Goal: Task Accomplishment & Management: Use online tool/utility

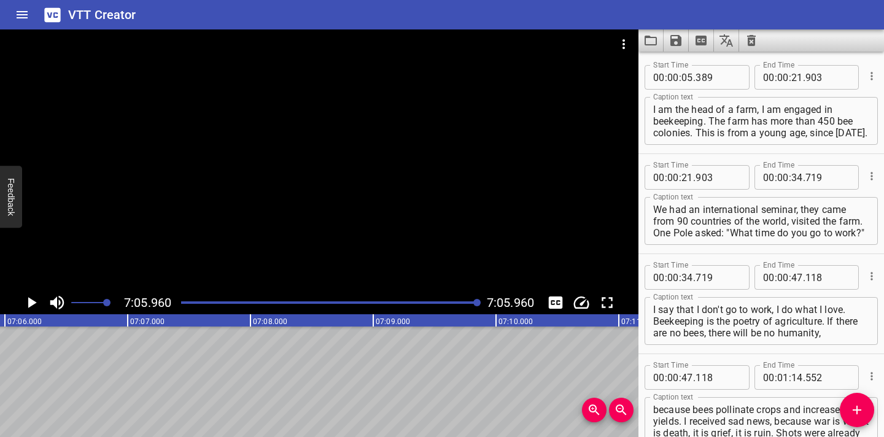
scroll to position [2073, 0]
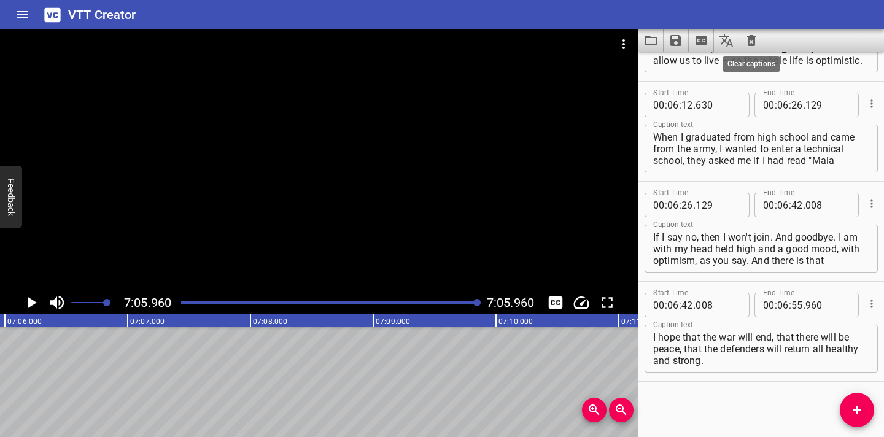
click at [749, 42] on icon "Clear captions" at bounding box center [751, 40] width 9 height 11
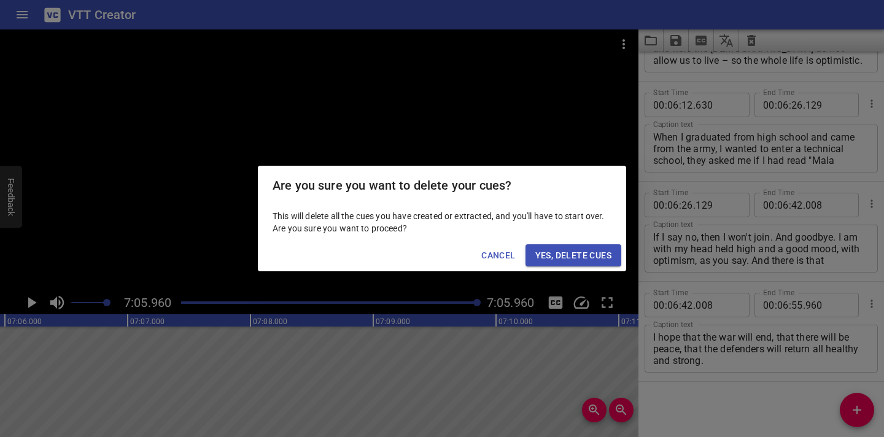
click at [584, 255] on span "Yes, Delete Cues" at bounding box center [573, 255] width 76 height 15
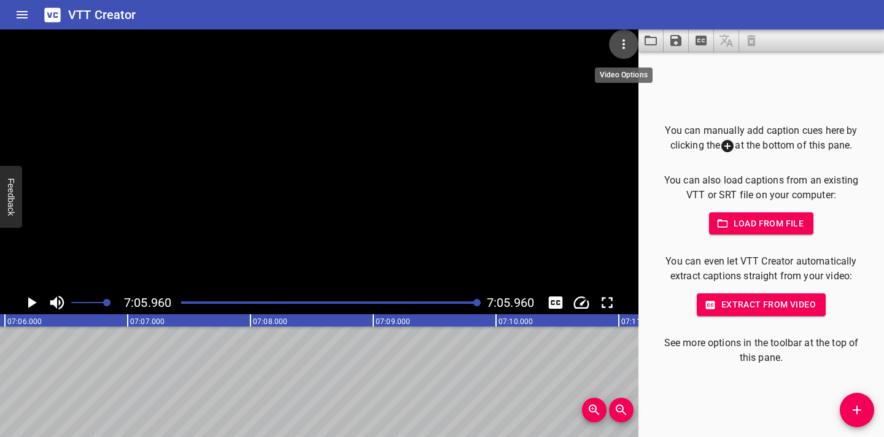
click at [622, 46] on icon "Video Options" at bounding box center [623, 44] width 15 height 15
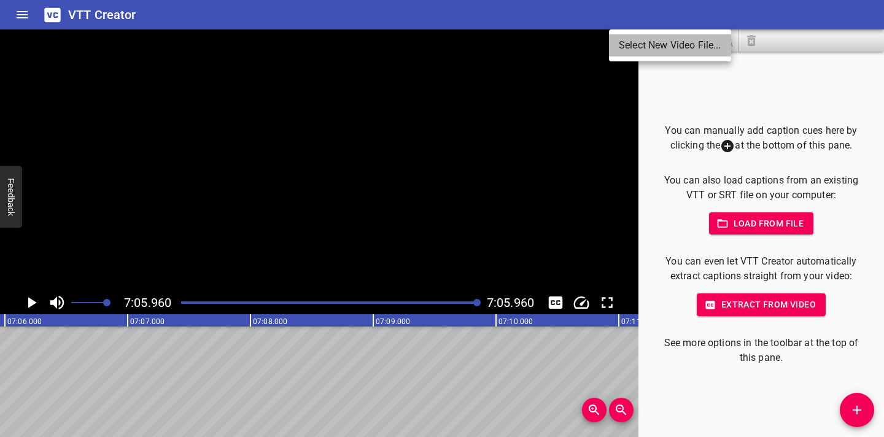
click at [622, 46] on li "Select New Video File..." at bounding box center [670, 45] width 122 height 22
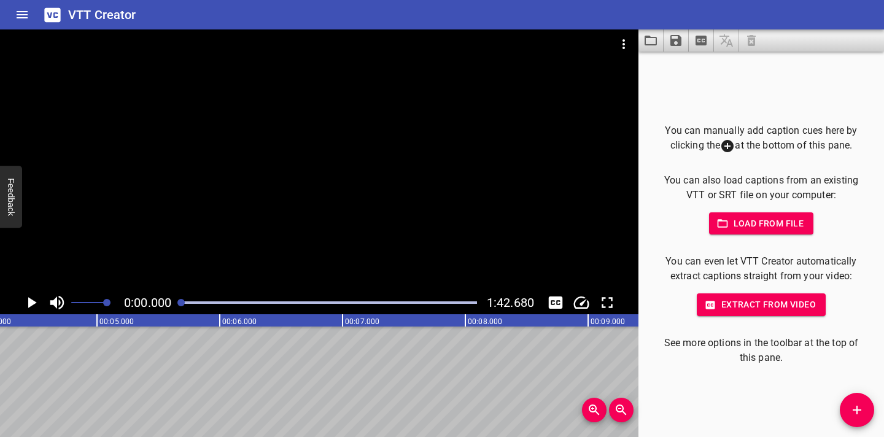
scroll to position [0, 0]
click at [31, 301] on icon "Play/Pause" at bounding box center [32, 302] width 9 height 11
click at [31, 301] on icon "Play/Pause" at bounding box center [31, 302] width 18 height 18
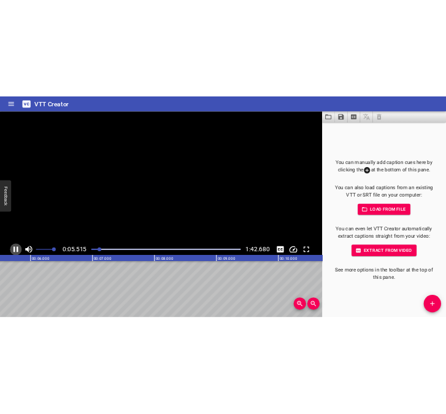
scroll to position [0, 697]
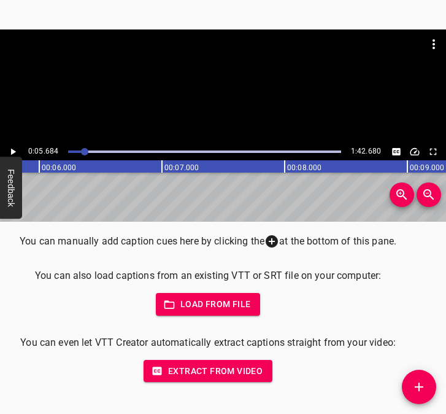
click at [421, 385] on icon "Add Cue" at bounding box center [419, 386] width 15 height 15
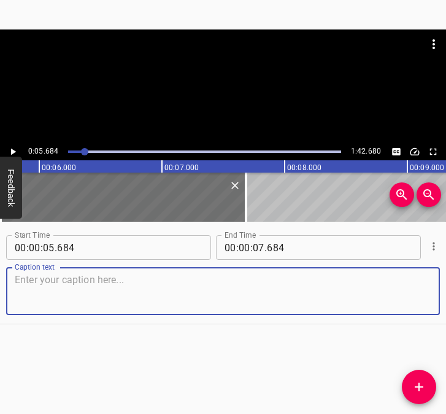
click at [200, 284] on textarea at bounding box center [223, 291] width 417 height 35
paste textarea "It is not very close there, but the border with [GEOGRAPHIC_DATA] and [GEOGRAPH…"
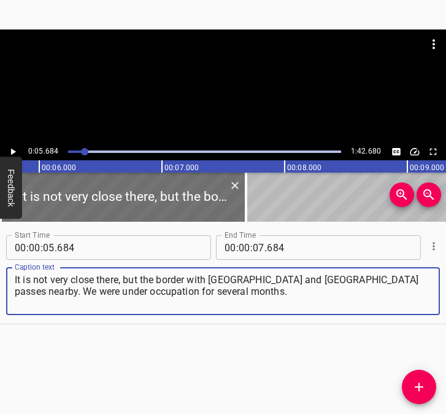
type textarea "It is not very close there, but the border with [GEOGRAPHIC_DATA] and [GEOGRAPH…"
click at [14, 149] on icon "Play/Pause" at bounding box center [12, 151] width 11 height 11
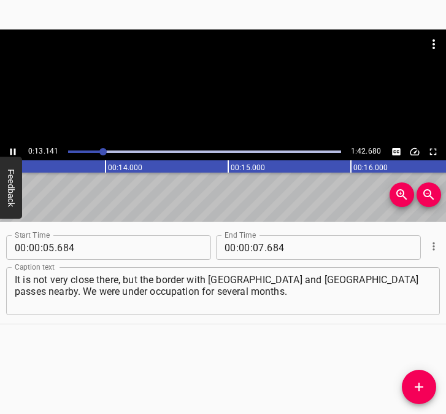
click at [14, 147] on icon "Play/Pause" at bounding box center [12, 151] width 11 height 11
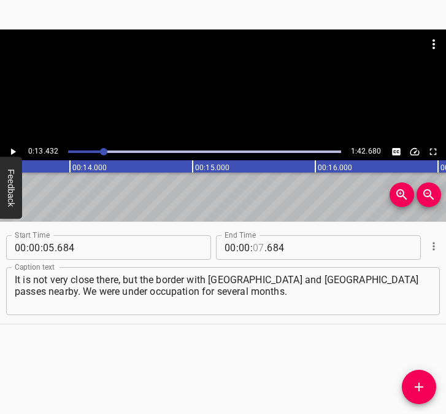
click at [253, 249] on input "number" at bounding box center [259, 247] width 12 height 25
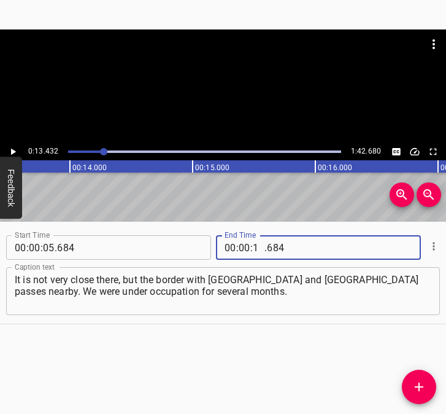
type input "13"
type input "432"
click at [425, 393] on icon "Add Cue" at bounding box center [419, 386] width 15 height 15
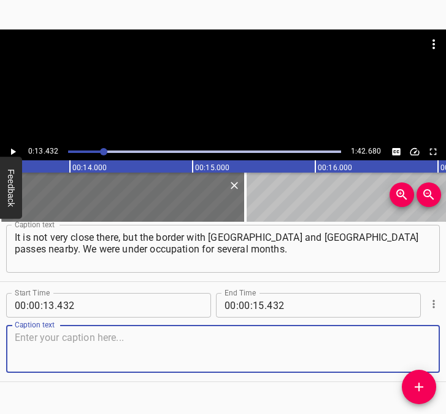
scroll to position [66, 0]
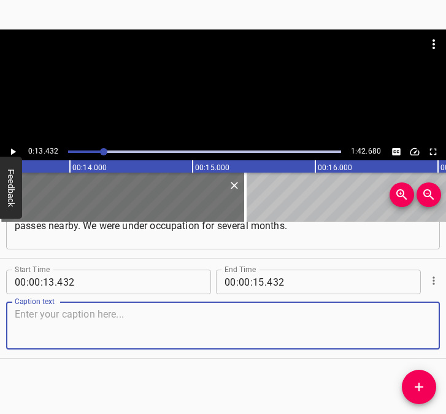
drag, startPoint x: 411, startPoint y: 325, endPoint x: 441, endPoint y: 322, distance: 30.2
click at [433, 322] on div "Start Time 00 : 00 : 13 . 432 Start Time End Time 00 : 00 : 15 . 432 End Time C…" at bounding box center [223, 307] width 446 height 99
click at [47, 314] on textarea at bounding box center [223, 325] width 417 height 35
paste textarea "We saw the tanks, how they were moving. But we did not have anything very terri…"
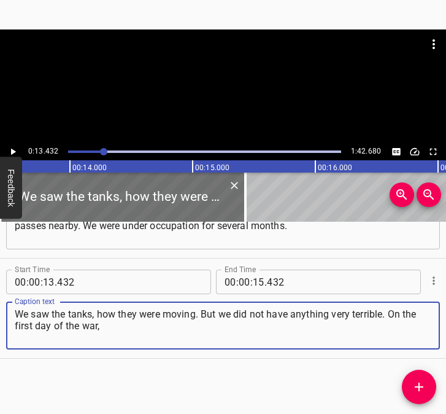
type textarea "We saw the tanks, how they were moving. But we did not have anything very terri…"
click at [15, 151] on icon "Play/Pause" at bounding box center [12, 151] width 11 height 11
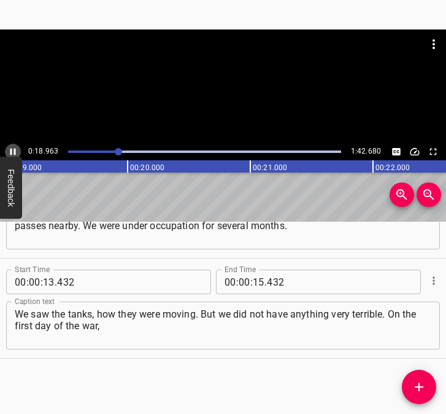
click at [12, 147] on icon "Play/Pause" at bounding box center [12, 151] width 11 height 11
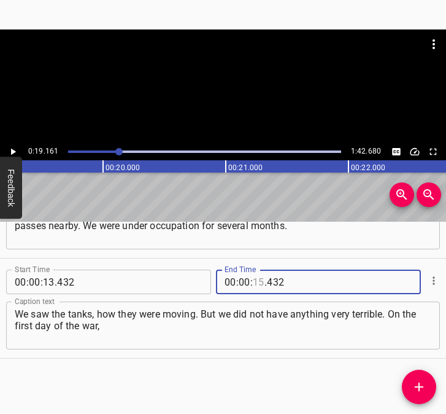
click at [254, 282] on input "number" at bounding box center [259, 281] width 12 height 25
type input "19"
type input "161"
click at [416, 379] on button "Add Cue" at bounding box center [419, 386] width 34 height 34
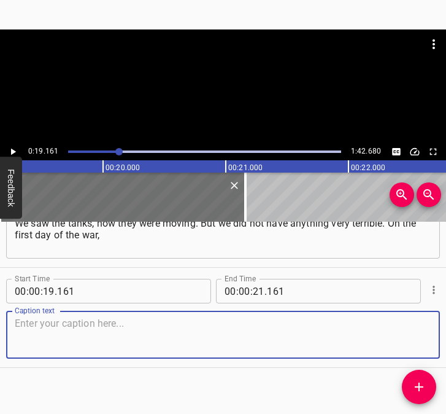
scroll to position [166, 0]
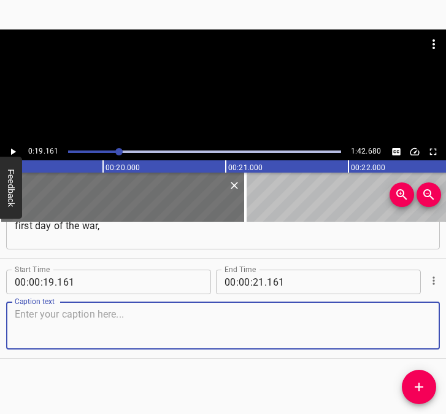
drag, startPoint x: 419, startPoint y: 332, endPoint x: 452, endPoint y: 317, distance: 36.3
click at [446, 317] on html "Caption Editor Batch Transcribe Login Sign Up Privacy Contact 0:19.161 1:42.680…" at bounding box center [223, 207] width 446 height 414
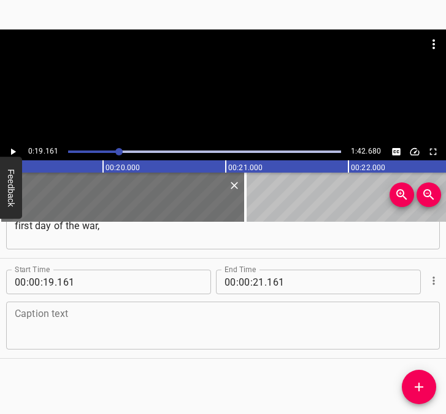
click at [24, 322] on textarea at bounding box center [223, 325] width 417 height 35
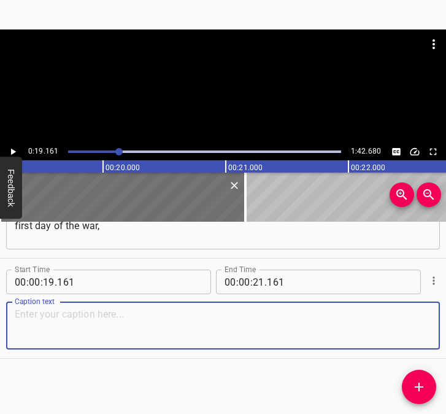
paste textarea "my mother woke me up and said: “The war has started. Hide in the bathroom,” bec…"
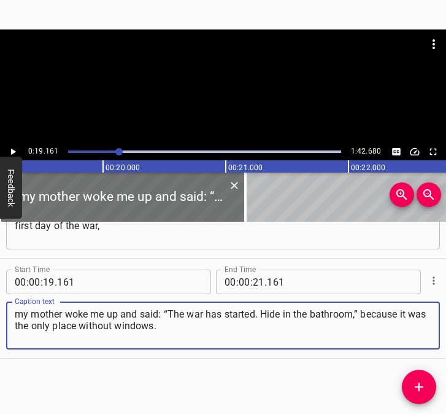
type textarea "my mother woke me up and said: “The war has started. Hide in the bathroom,” bec…"
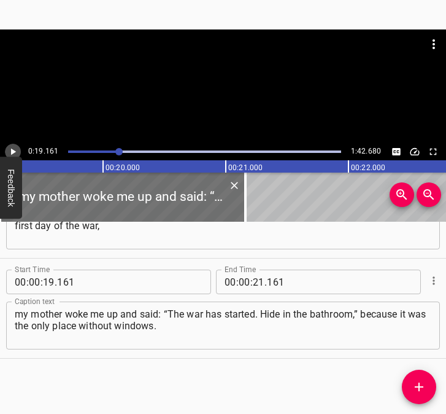
click at [15, 151] on icon "Play/Pause" at bounding box center [13, 152] width 5 height 7
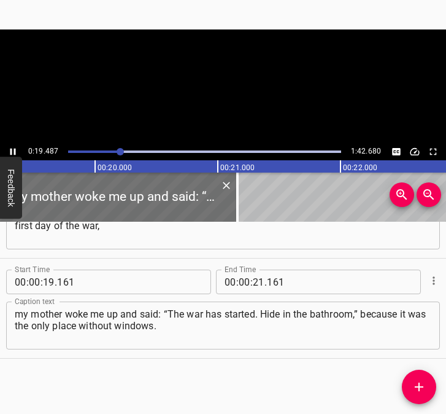
scroll to position [0, 2392]
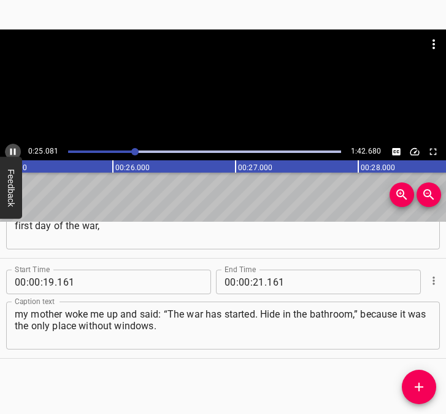
click at [14, 150] on icon "Play/Pause" at bounding box center [13, 152] width 6 height 7
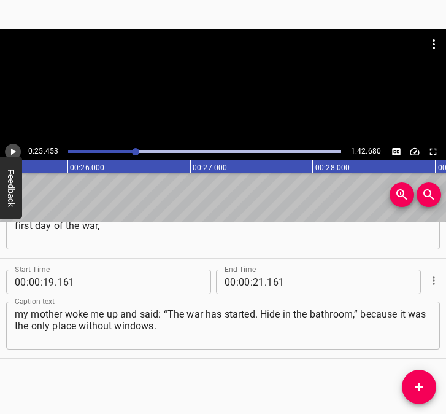
click at [14, 150] on icon "Play/Pause" at bounding box center [13, 152] width 5 height 7
click at [14, 150] on icon "Play/Pause" at bounding box center [13, 152] width 6 height 7
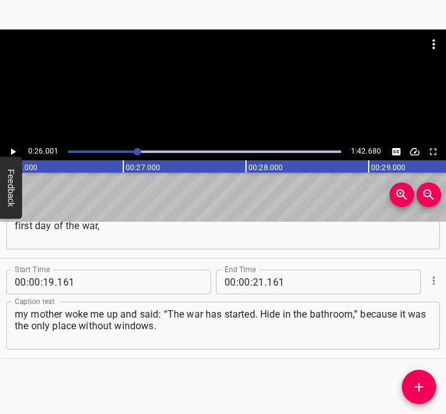
scroll to position [0, 3192]
click at [256, 279] on input "number" at bounding box center [259, 281] width 12 height 25
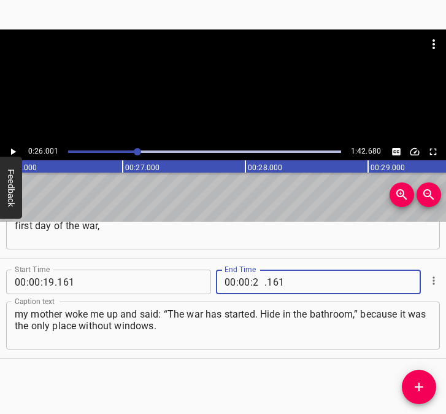
type input "26"
type input "001"
drag, startPoint x: 426, startPoint y: 382, endPoint x: 430, endPoint y: 367, distance: 15.9
click at [426, 382] on icon "Add Cue" at bounding box center [419, 386] width 15 height 15
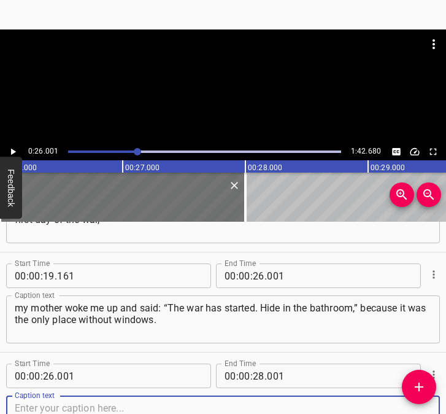
scroll to position [255, 0]
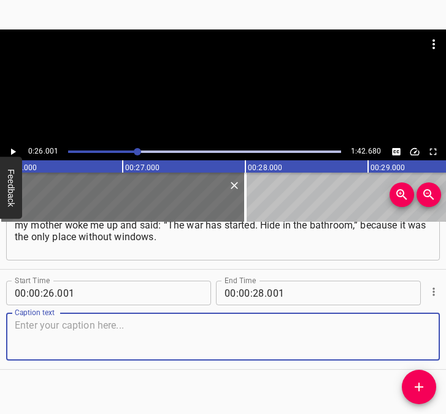
drag, startPoint x: 405, startPoint y: 330, endPoint x: 435, endPoint y: 323, distance: 30.8
click at [425, 324] on div "Caption text" at bounding box center [223, 336] width 434 height 48
click at [60, 336] on textarea at bounding box center [223, 336] width 417 height 35
paste textarea "It was in the bathroom that we sat for about two weeks. Because we were very fr…"
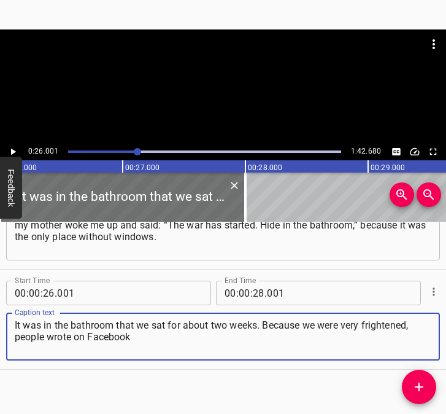
type textarea "It was in the bathroom that we sat for about two weeks. Because we were very fr…"
click at [18, 151] on icon "Play/Pause" at bounding box center [12, 151] width 11 height 11
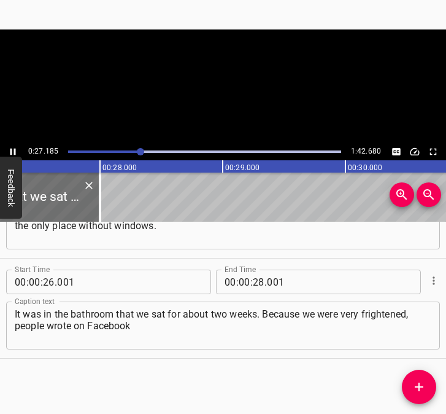
scroll to position [0, 3370]
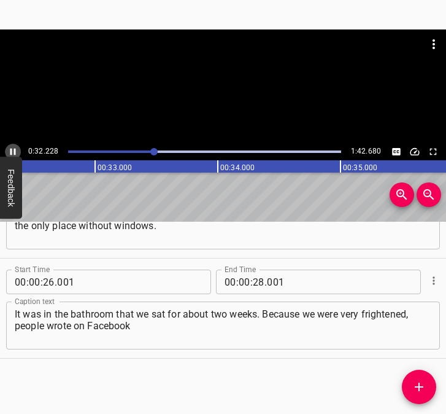
click at [13, 147] on icon "Play/Pause" at bounding box center [12, 151] width 11 height 11
click at [253, 282] on input "number" at bounding box center [259, 281] width 12 height 25
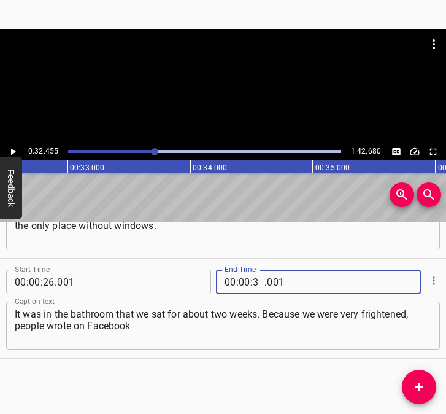
type input "32"
type input "455"
click at [412, 376] on button "Add Cue" at bounding box center [419, 386] width 34 height 34
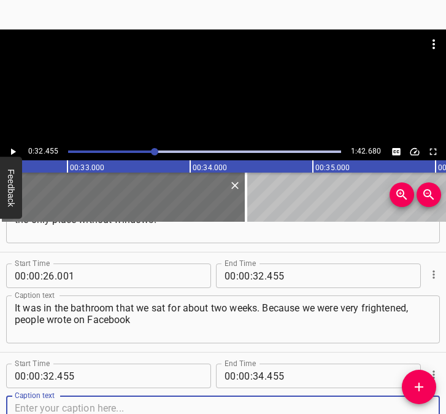
scroll to position [366, 0]
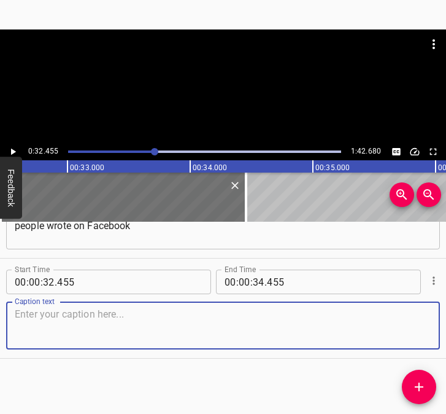
drag, startPoint x: 392, startPoint y: 322, endPoint x: 440, endPoint y: 318, distance: 48.1
click at [404, 320] on textarea at bounding box center [223, 325] width 417 height 35
click at [141, 339] on textarea at bounding box center [223, 325] width 417 height 35
paste textarea "that we would be shelled. But that did not happen, fortunately. And then for a …"
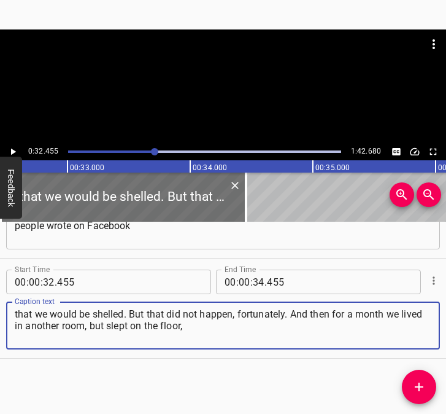
type textarea "that we would be shelled. But that did not happen, fortunately. And then for a …"
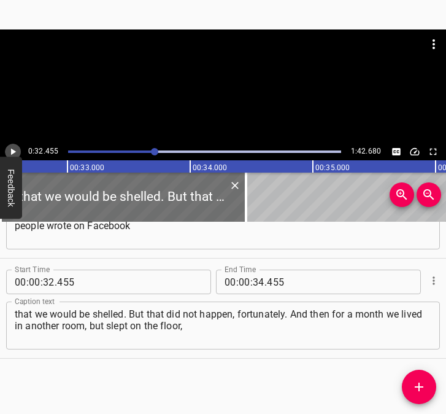
click at [18, 152] on button "Play/Pause" at bounding box center [13, 152] width 16 height 16
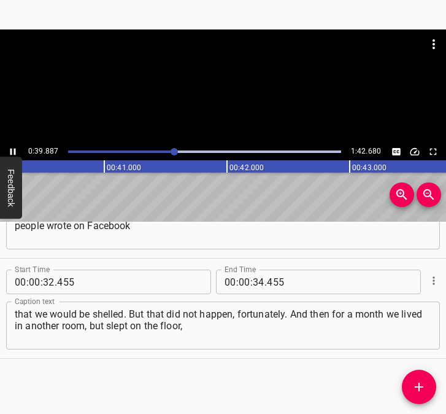
click at [12, 149] on icon "Play/Pause" at bounding box center [12, 151] width 11 height 11
click at [255, 278] on input "number" at bounding box center [259, 281] width 12 height 25
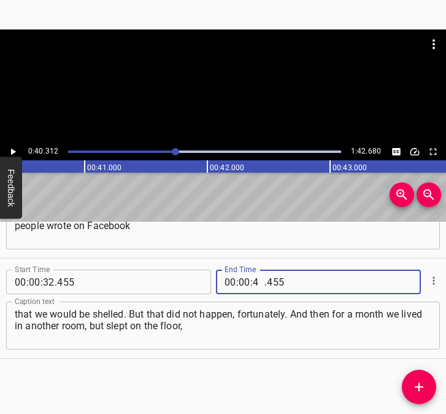
type input "40"
type input "312"
click at [432, 382] on span "Add Cue" at bounding box center [419, 386] width 34 height 15
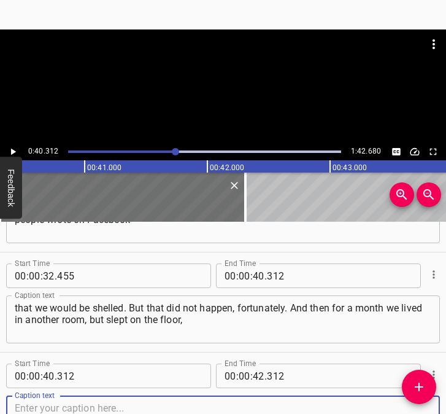
scroll to position [466, 0]
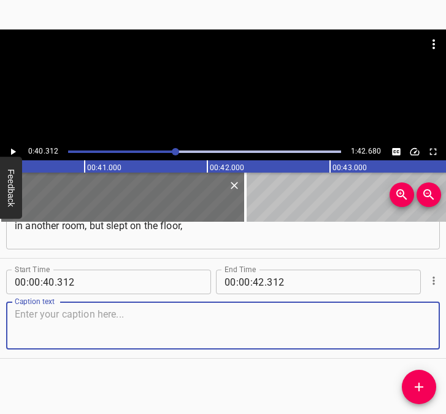
drag, startPoint x: 410, startPoint y: 331, endPoint x: 440, endPoint y: 325, distance: 30.7
click at [440, 325] on div "Start Time 00 : 00 : 05 . 684 Start Time End Time 00 : 00 : 13 . 432 End Time C…" at bounding box center [223, 318] width 446 height 192
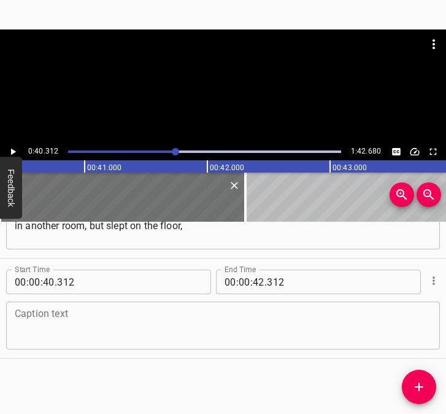
click at [66, 333] on textarea at bounding box center [223, 325] width 417 height 35
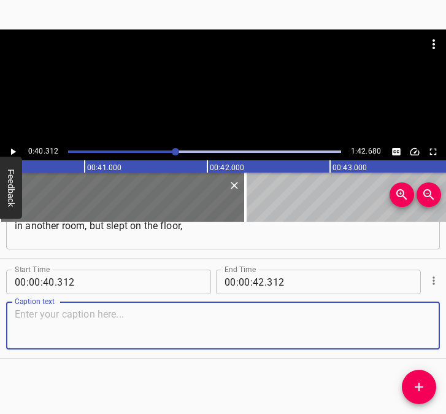
paste textarea "because we were also told that it would be very frightening. In April, around t…"
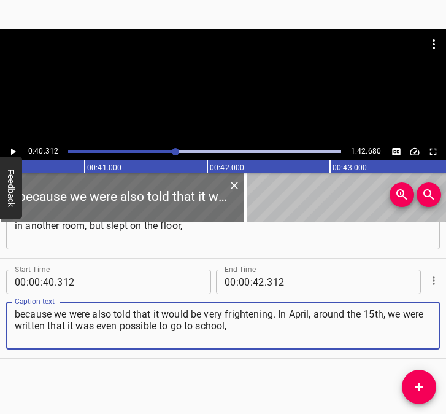
type textarea "because we were also told that it would be very frightening. In April, around t…"
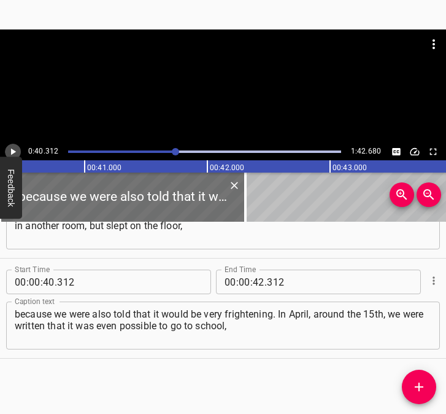
click at [12, 148] on icon "Play/Pause" at bounding box center [12, 151] width 11 height 11
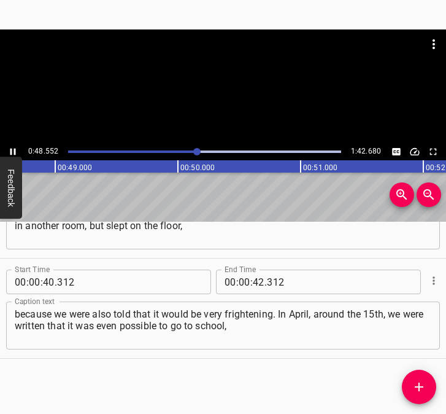
click at [13, 150] on icon "Play/Pause" at bounding box center [12, 151] width 11 height 11
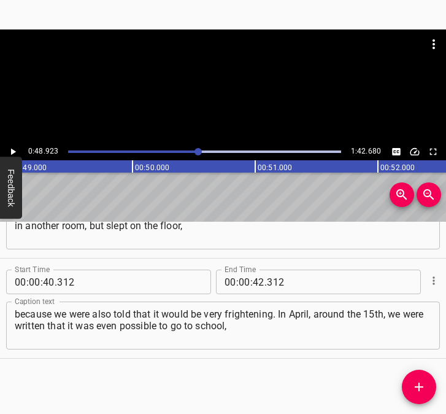
click at [13, 150] on icon "Play/Pause" at bounding box center [13, 152] width 5 height 7
click at [13, 150] on icon "Play/Pause" at bounding box center [12, 151] width 11 height 11
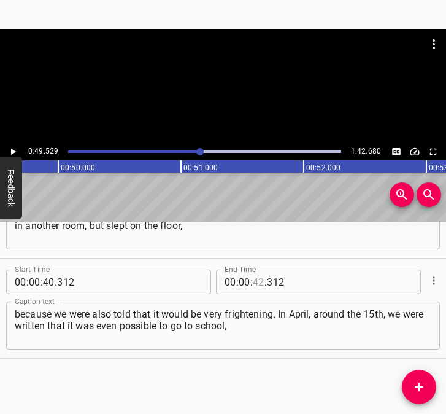
click at [253, 283] on input "number" at bounding box center [259, 281] width 12 height 25
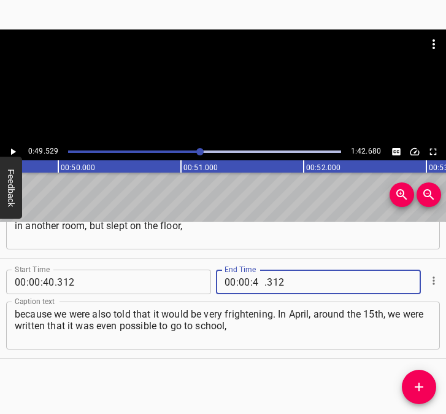
type input "49"
type input "529"
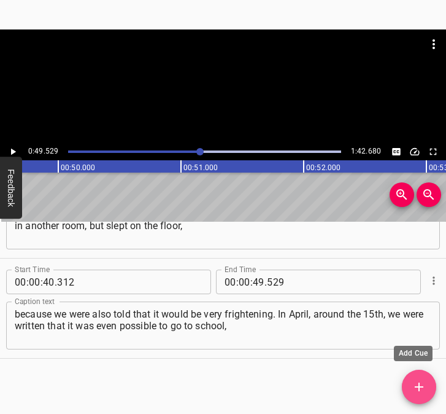
drag, startPoint x: 420, startPoint y: 385, endPoint x: 446, endPoint y: 354, distance: 40.2
click at [426, 381] on icon "Add Cue" at bounding box center [419, 386] width 15 height 15
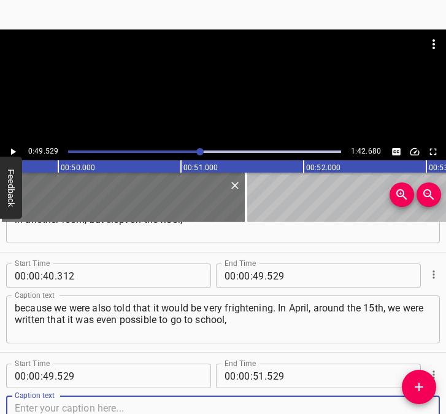
scroll to position [566, 0]
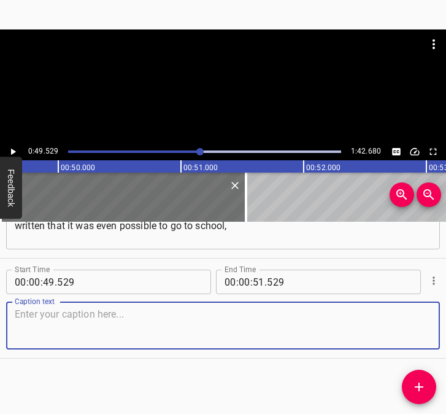
drag, startPoint x: 417, startPoint y: 329, endPoint x: 467, endPoint y: 328, distance: 49.7
click at [446, 328] on html "Caption Editor Batch Transcribe Login Sign Up Privacy Contact 0:49.529 1:42.680…" at bounding box center [223, 207] width 446 height 414
click at [47, 311] on textarea at bounding box center [223, 325] width 417 height 35
paste textarea "but we were still studying remotely. My mother was already invited to work, my …"
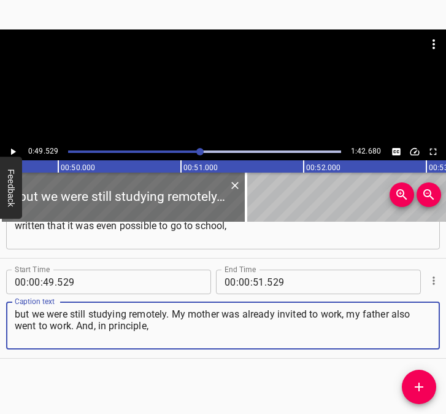
type textarea "but we were still studying remotely. My mother was already invited to work, my …"
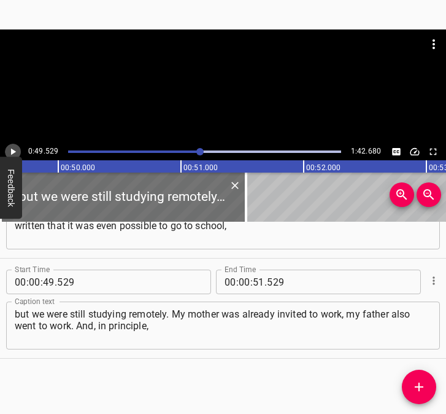
click at [12, 150] on icon "Play/Pause" at bounding box center [13, 152] width 5 height 7
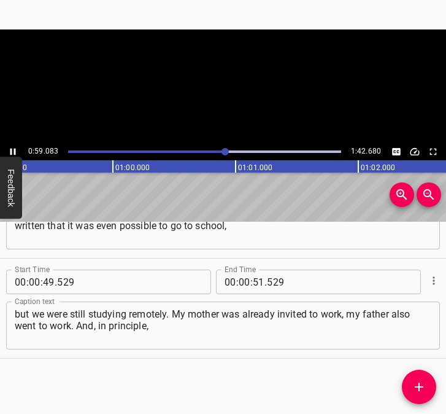
click at [12, 150] on icon "Play/Pause" at bounding box center [13, 152] width 6 height 7
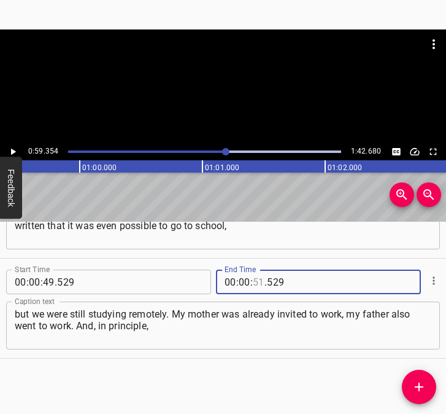
click at [256, 281] on input "number" at bounding box center [259, 281] width 12 height 25
type input "59"
type input "354"
click at [419, 384] on icon "Add Cue" at bounding box center [419, 386] width 9 height 9
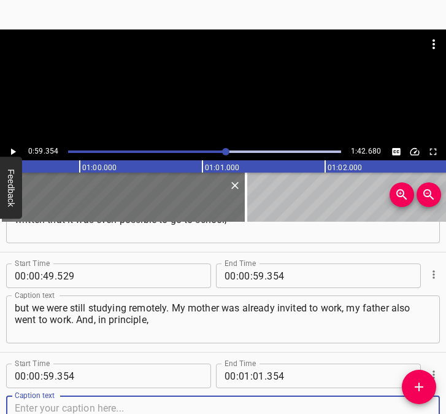
scroll to position [666, 0]
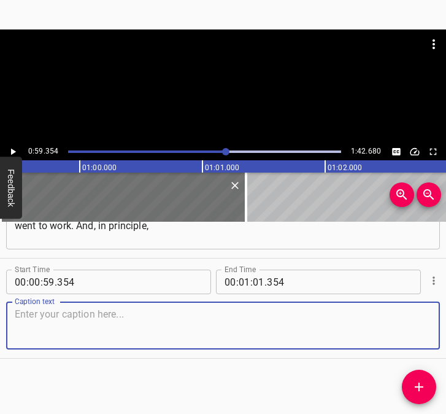
drag, startPoint x: 411, startPoint y: 336, endPoint x: 442, endPoint y: 328, distance: 32.3
click at [420, 332] on textarea at bounding box center [223, 325] width 417 height 35
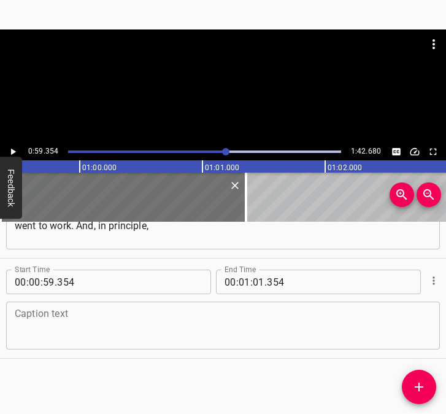
click at [149, 320] on textarea at bounding box center [223, 325] width 417 height 35
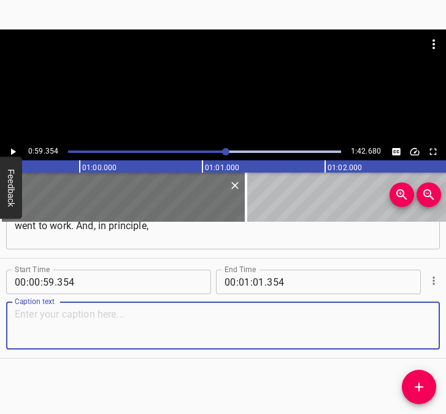
paste textarea "around that time all the shops began to operate and people slowly exhaled. Espe…"
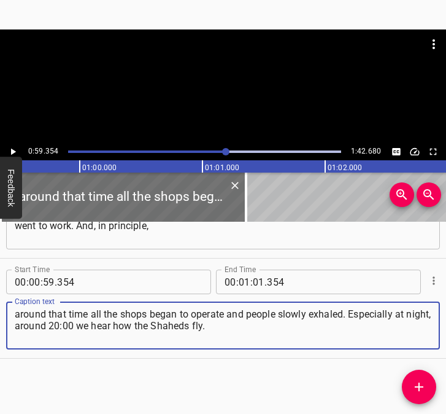
type textarea "around that time all the shops began to operate and people slowly exhaled. Espe…"
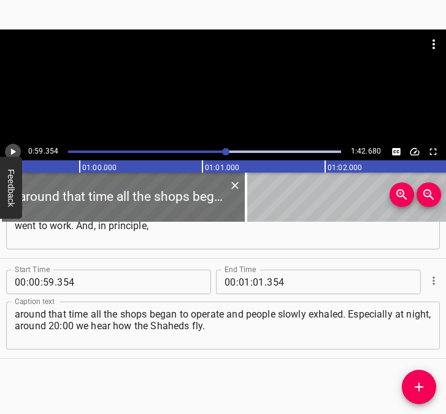
click at [12, 153] on icon "Play/Pause" at bounding box center [13, 152] width 5 height 7
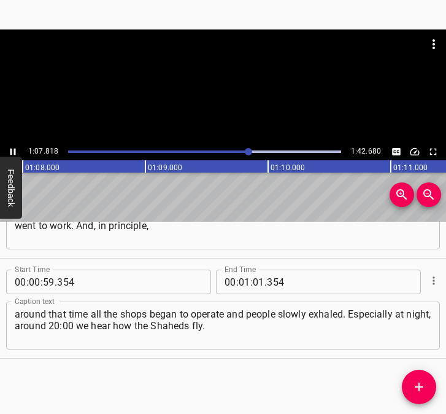
click at [14, 148] on icon "Play/Pause" at bounding box center [12, 151] width 11 height 11
click at [253, 281] on input "number" at bounding box center [259, 281] width 12 height 25
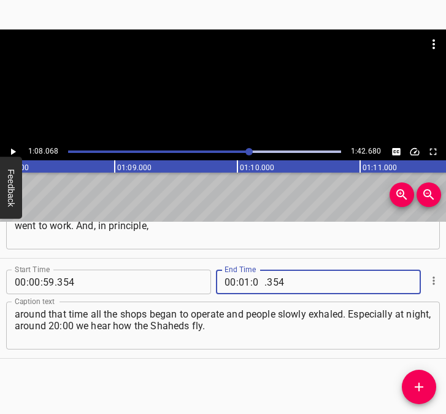
type input "08"
type input "068"
click at [420, 385] on icon "Add Cue" at bounding box center [419, 386] width 15 height 15
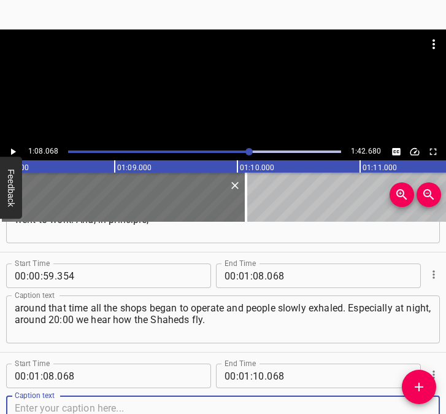
scroll to position [766, 0]
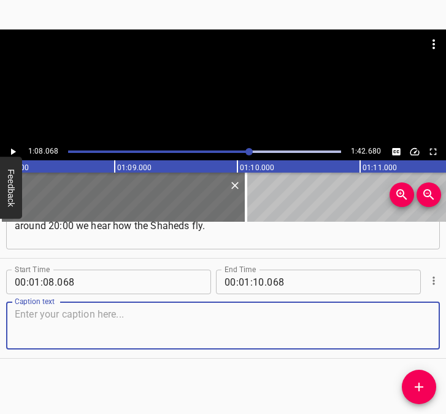
drag, startPoint x: 408, startPoint y: 332, endPoint x: 438, endPoint y: 327, distance: 29.9
click at [424, 328] on div "Caption text" at bounding box center [223, 325] width 434 height 48
click at [38, 315] on textarea at bounding box center [223, 325] width 417 height 35
paste textarea "In the evening, when you sit down to do homework, you hear how they fly one aft…"
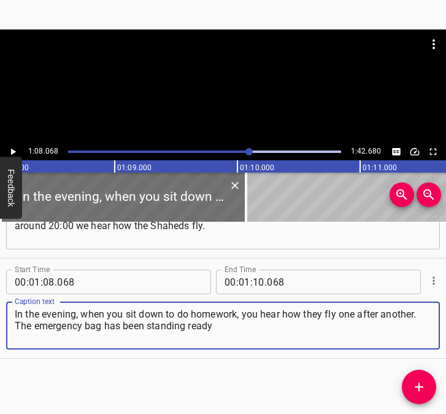
type textarea "In the evening, when you sit down to do homework, you hear how they fly one aft…"
click at [16, 144] on button "Play/Pause" at bounding box center [13, 152] width 16 height 16
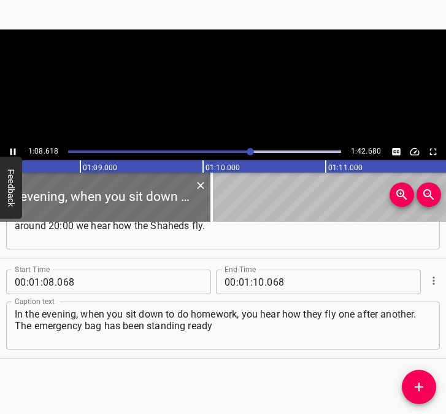
scroll to position [0, 8415]
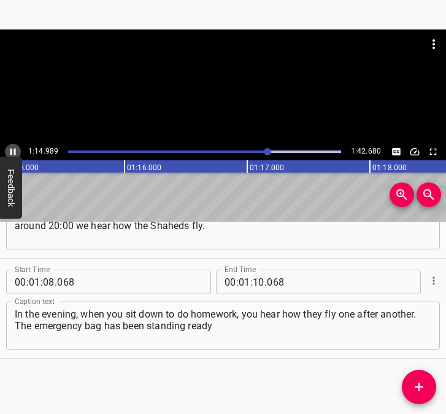
click at [14, 145] on button "Play/Pause" at bounding box center [13, 152] width 16 height 16
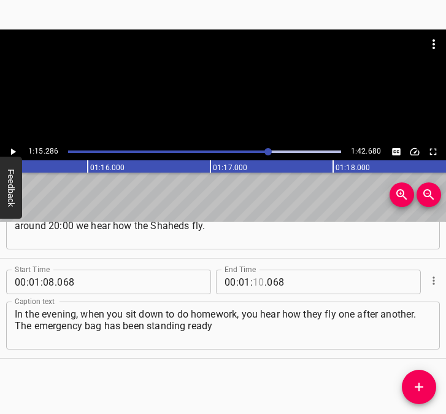
click at [255, 284] on input "number" at bounding box center [259, 281] width 12 height 25
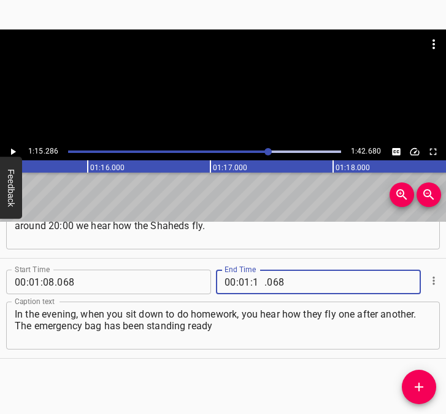
type input "15"
type input "286"
click at [420, 377] on button "Add Cue" at bounding box center [419, 386] width 34 height 34
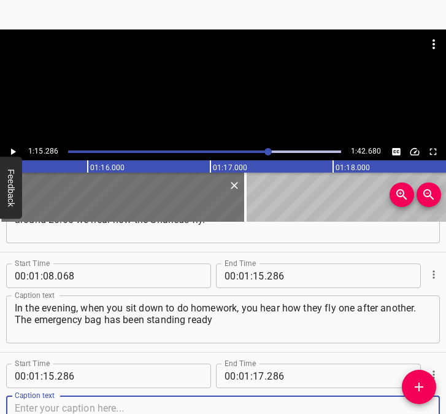
scroll to position [866, 0]
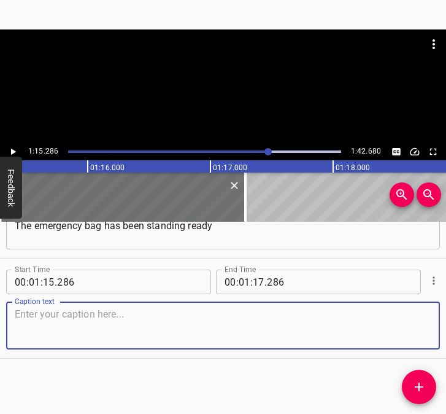
drag, startPoint x: 414, startPoint y: 330, endPoint x: 446, endPoint y: 328, distance: 32.0
click at [428, 330] on div "Caption text" at bounding box center [223, 325] width 434 height 48
click at [55, 322] on textarea at bounding box center [223, 325] width 417 height 35
paste textarea "with us for quite a long time. If something bad happens, we immediately get int…"
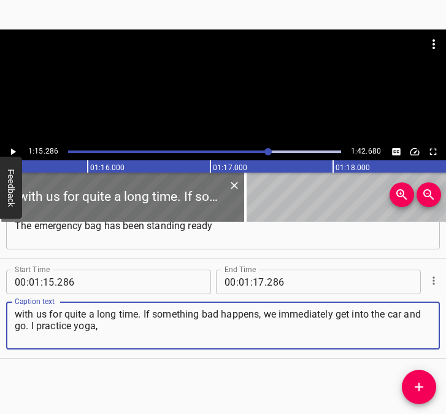
type textarea "with us for quite a long time. If something bad happens, we immediately get int…"
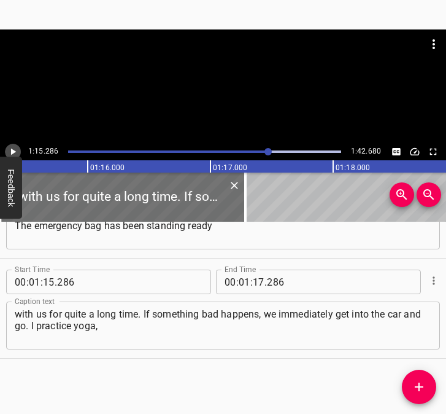
click at [14, 152] on icon "Play/Pause" at bounding box center [13, 152] width 5 height 7
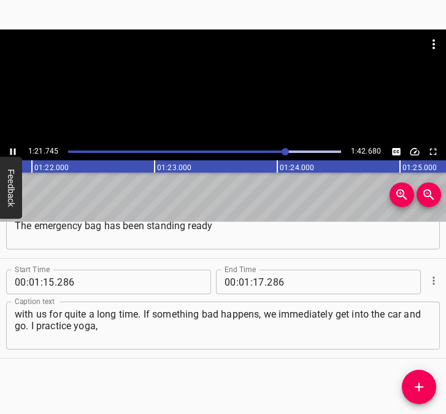
click at [14, 149] on icon "Play/Pause" at bounding box center [13, 152] width 6 height 7
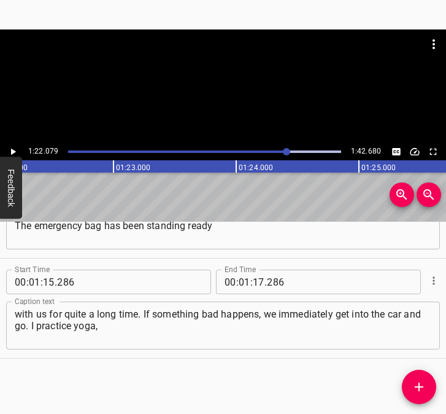
click at [265, 285] on span "." at bounding box center [266, 281] width 2 height 25
click at [255, 282] on input "number" at bounding box center [259, 281] width 12 height 25
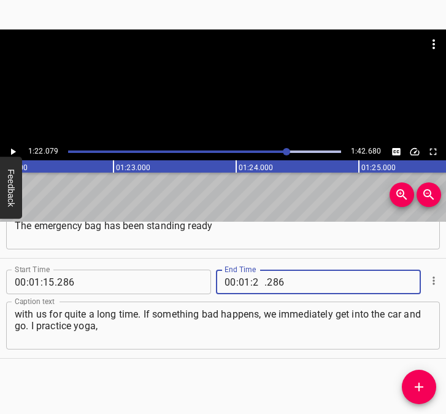
type input "22"
type input "079"
click at [418, 377] on button "Add Cue" at bounding box center [419, 386] width 34 height 34
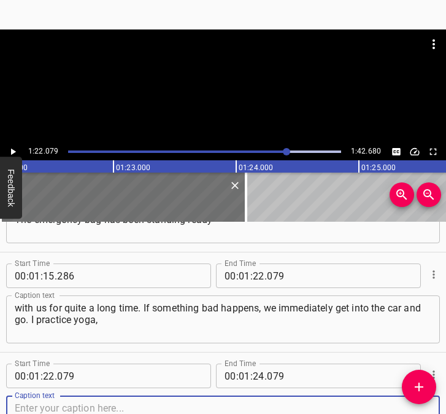
scroll to position [966, 0]
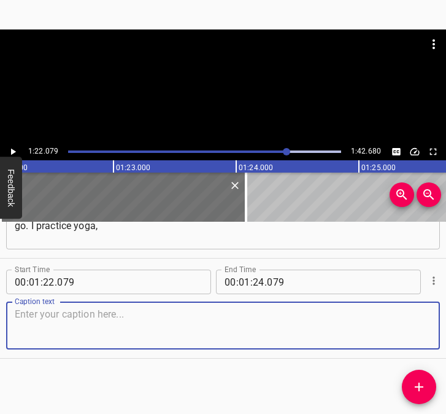
drag, startPoint x: 410, startPoint y: 341, endPoint x: 448, endPoint y: 338, distance: 38.1
click at [446, 338] on html "Caption Editor Batch Transcribe Login Sign Up Privacy Contact 1:22.079 1:42.680…" at bounding box center [223, 207] width 446 height 414
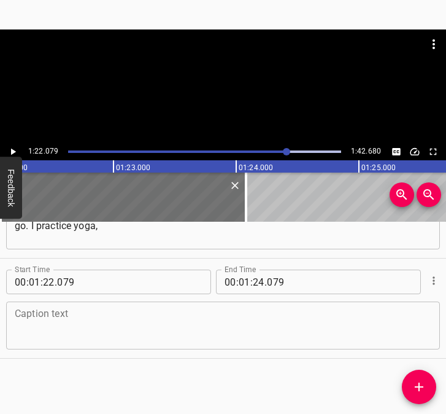
click at [36, 315] on textarea at bounding box center [223, 325] width 417 height 35
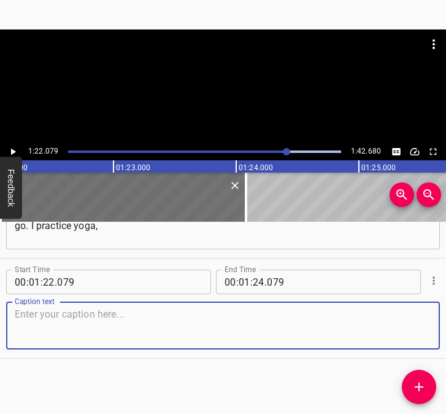
paste textarea "I go to yoga, and I really like it. Especially breathing practices, they calm v…"
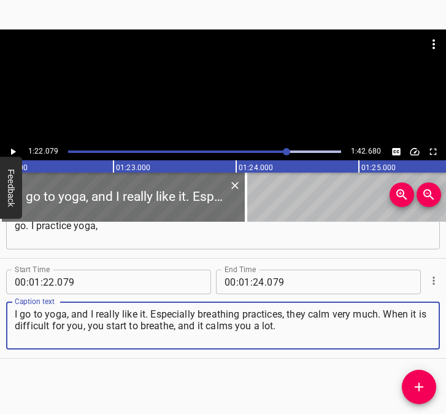
type textarea "I go to yoga, and I really like it. Especially breathing practices, they calm v…"
click at [253, 282] on input "number" at bounding box center [259, 281] width 12 height 25
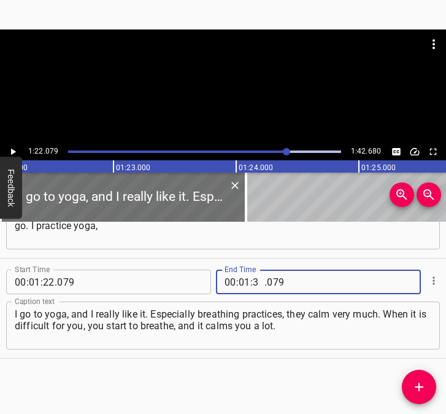
type input "32"
type input "680"
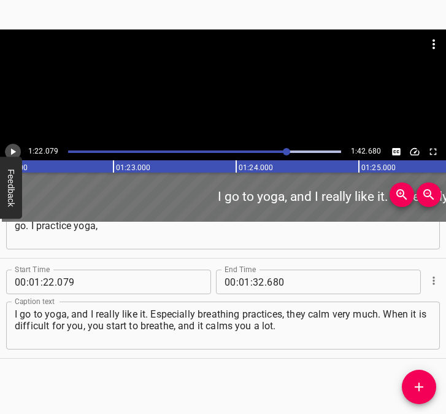
click at [10, 151] on icon "Play/Pause" at bounding box center [12, 151] width 11 height 11
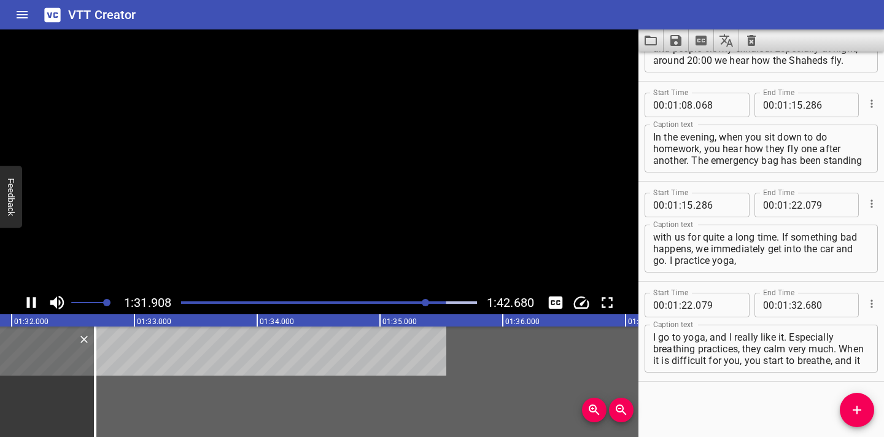
scroll to position [773, 0]
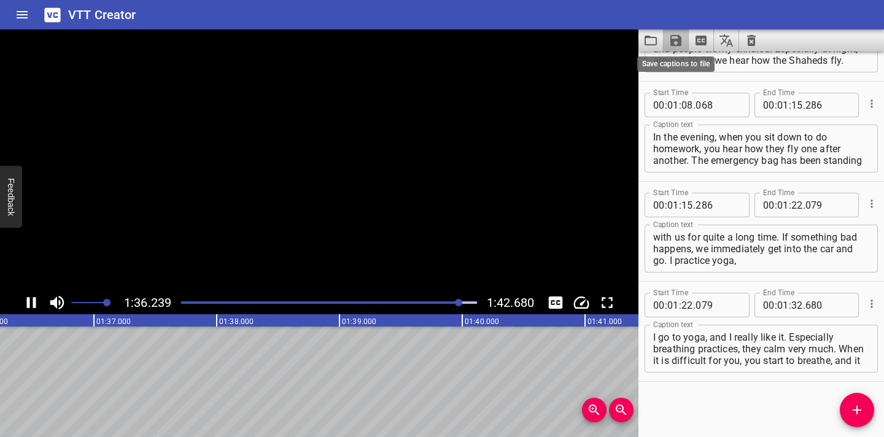
click at [676, 38] on icon "Save captions to file" at bounding box center [675, 40] width 15 height 15
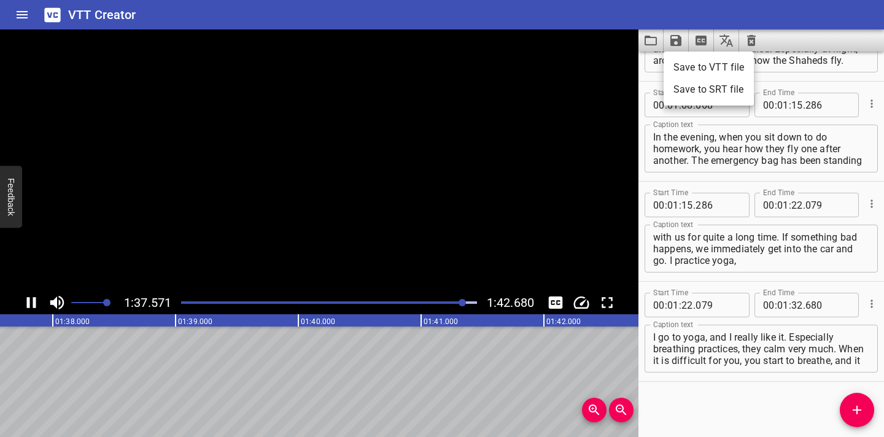
click at [694, 68] on li "Save to VTT file" at bounding box center [708, 67] width 90 height 22
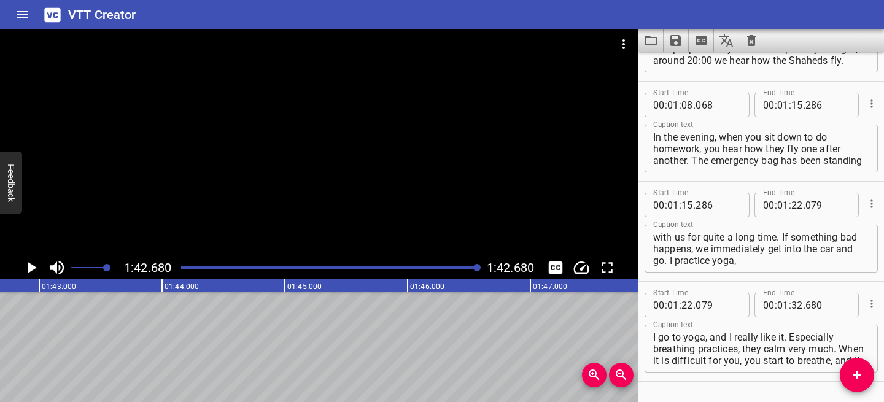
scroll to position [808, 0]
